Goal: Task Accomplishment & Management: Use online tool/utility

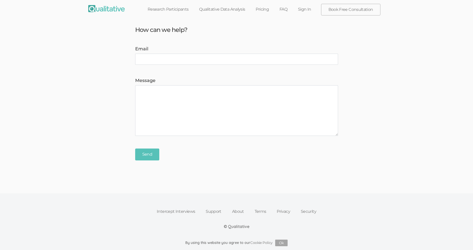
click at [306, 9] on link "Sign In" at bounding box center [305, 9] width 24 height 11
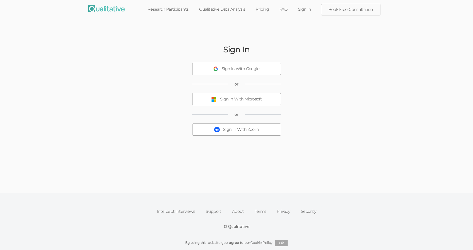
click at [258, 130] on div "Sign In With Zoom" at bounding box center [240, 130] width 35 height 6
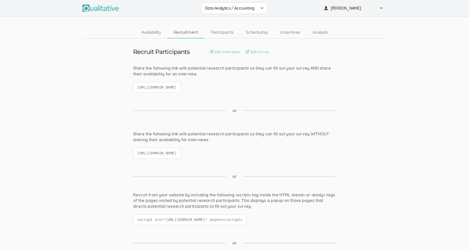
click at [264, 8] on button "Data Analytics / Accounting" at bounding box center [235, 8] width 66 height 11
click at [257, 20] on span "Data Analytics / Non-accounting" at bounding box center [234, 19] width 59 height 6
click at [255, 51] on link "Edit Survey" at bounding box center [258, 52] width 24 height 6
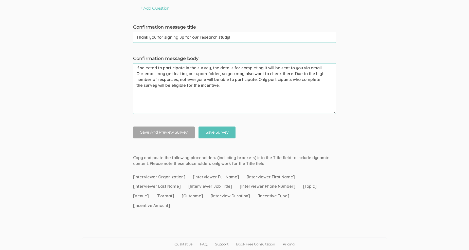
scroll to position [508, 0]
click at [175, 128] on button "Save And Preview Survey" at bounding box center [164, 132] width 62 height 12
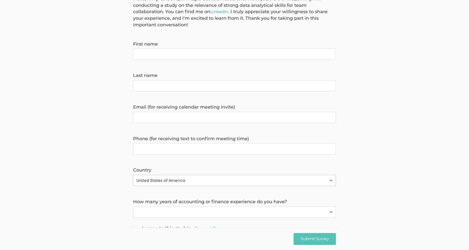
scroll to position [67, 0]
